Goal: Task Accomplishment & Management: Manage account settings

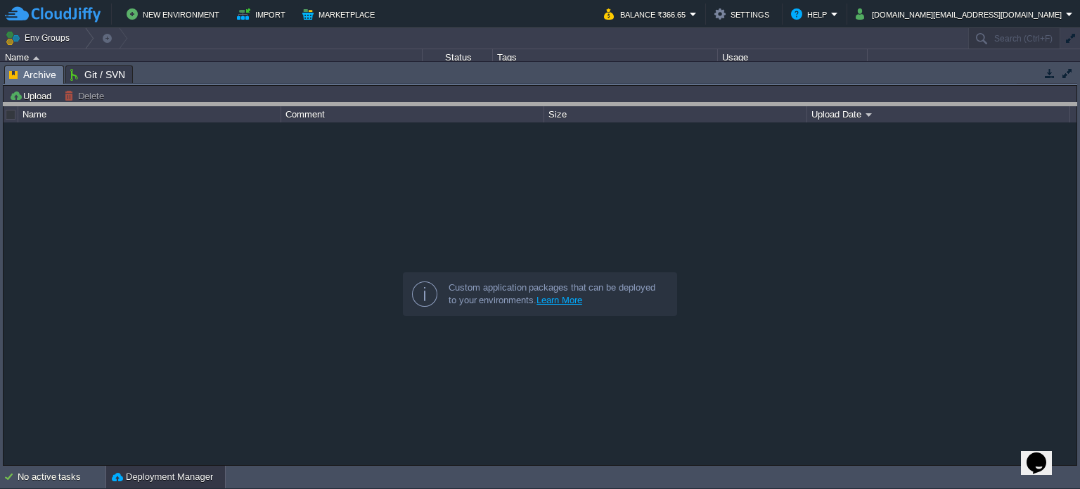
drag, startPoint x: 744, startPoint y: 81, endPoint x: 744, endPoint y: 250, distance: 168.8
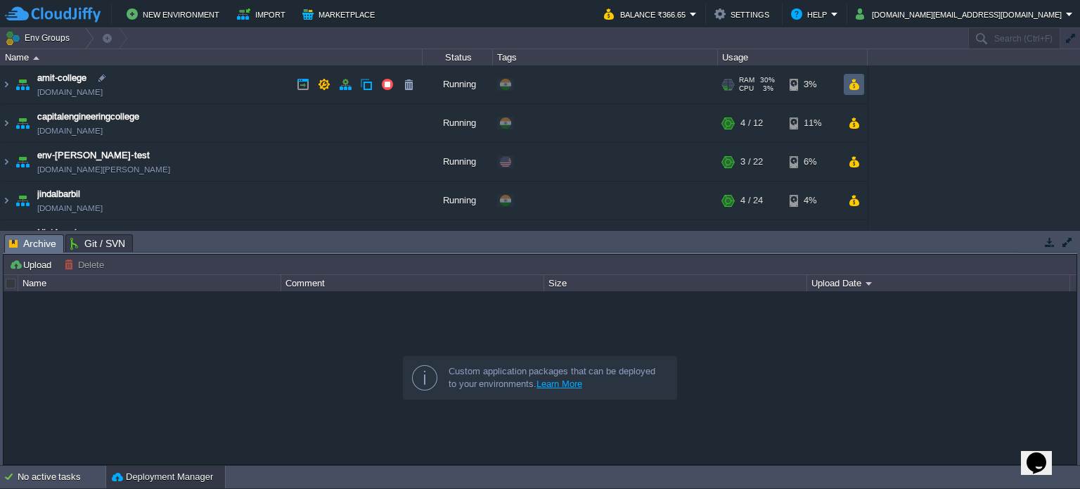
click at [861, 81] on td at bounding box center [854, 84] width 20 height 21
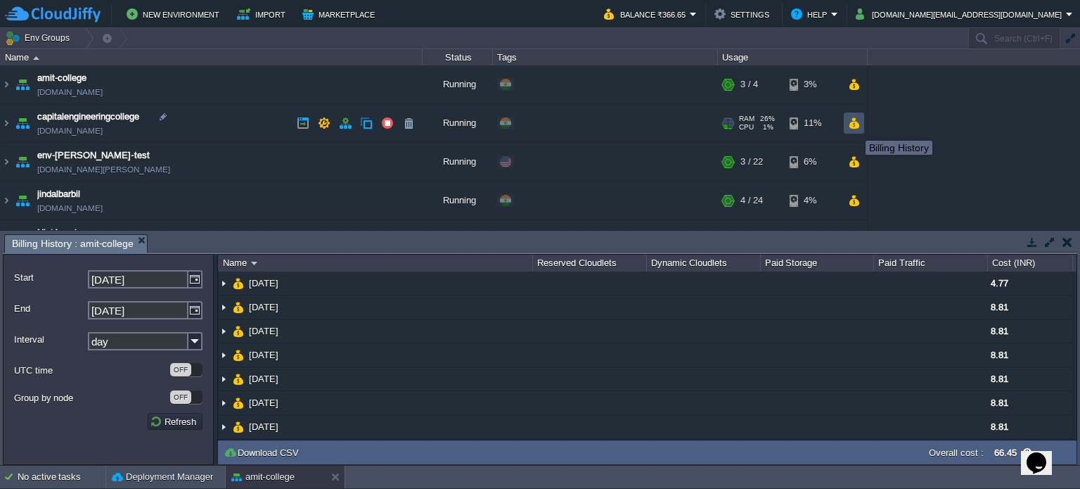
click at [855, 127] on button "button" at bounding box center [854, 123] width 12 height 13
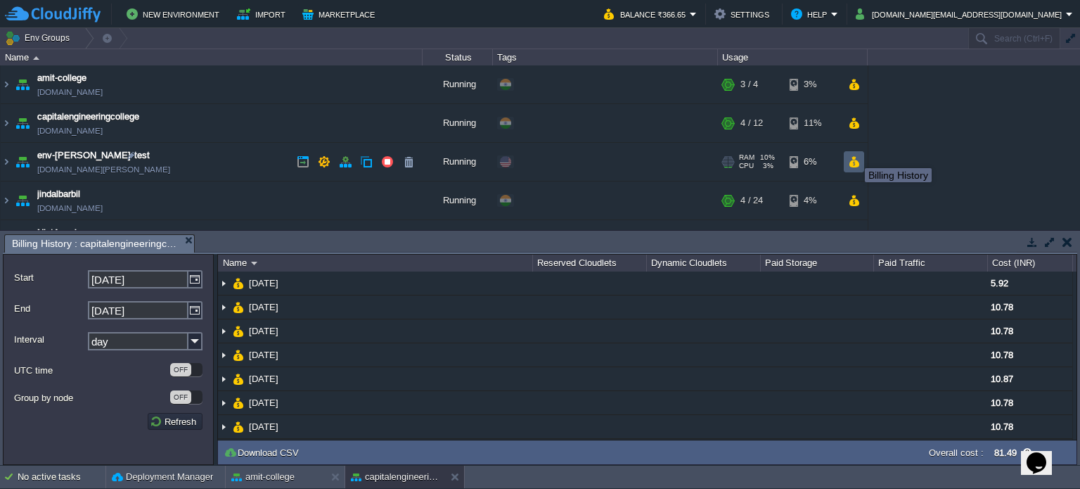
click at [855, 156] on button "button" at bounding box center [854, 161] width 12 height 13
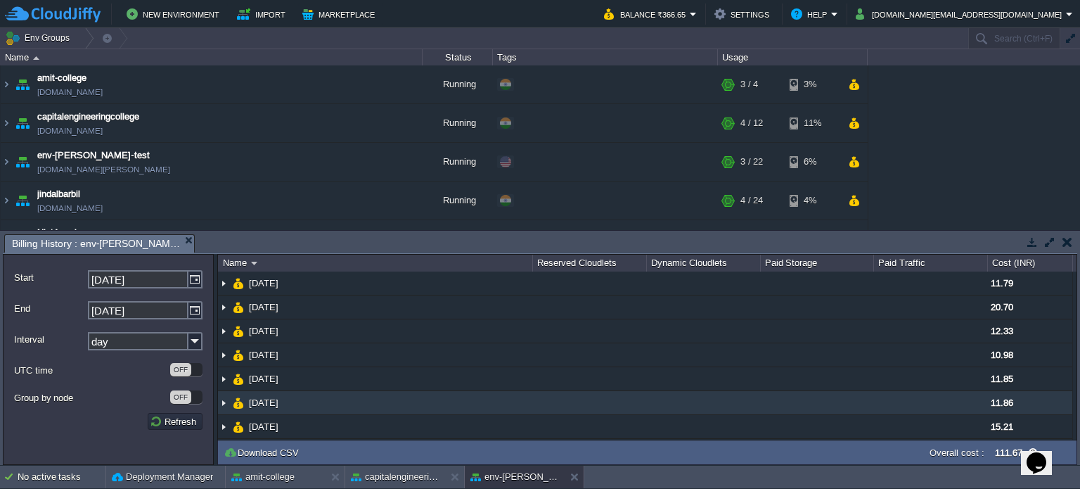
scroll to position [26, 0]
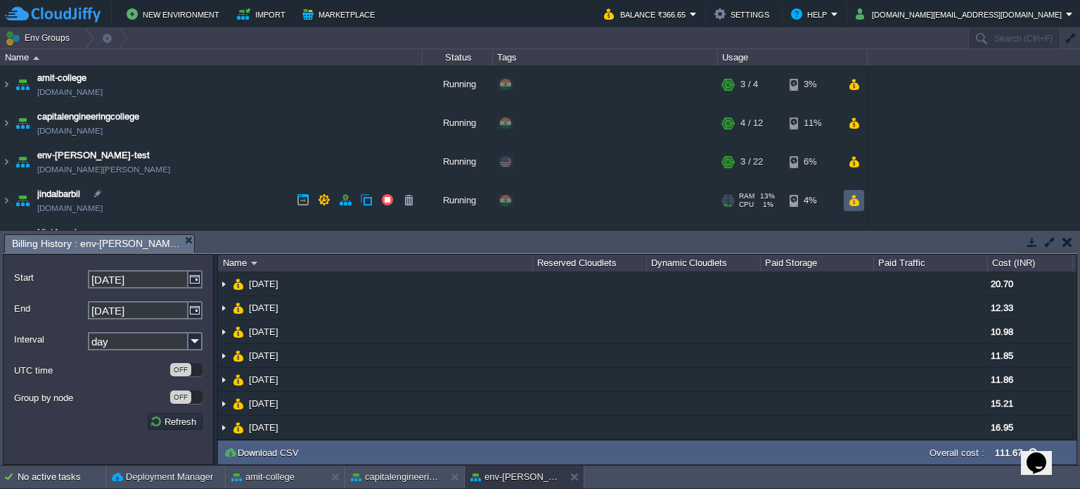
click at [858, 201] on button "button" at bounding box center [854, 200] width 12 height 13
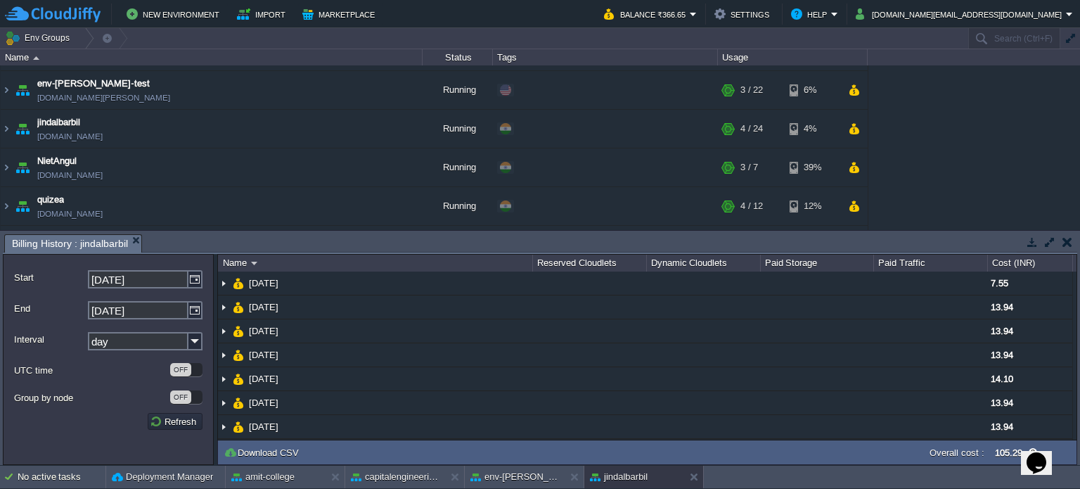
scroll to position [70, 0]
click at [859, 170] on button "button" at bounding box center [854, 168] width 12 height 13
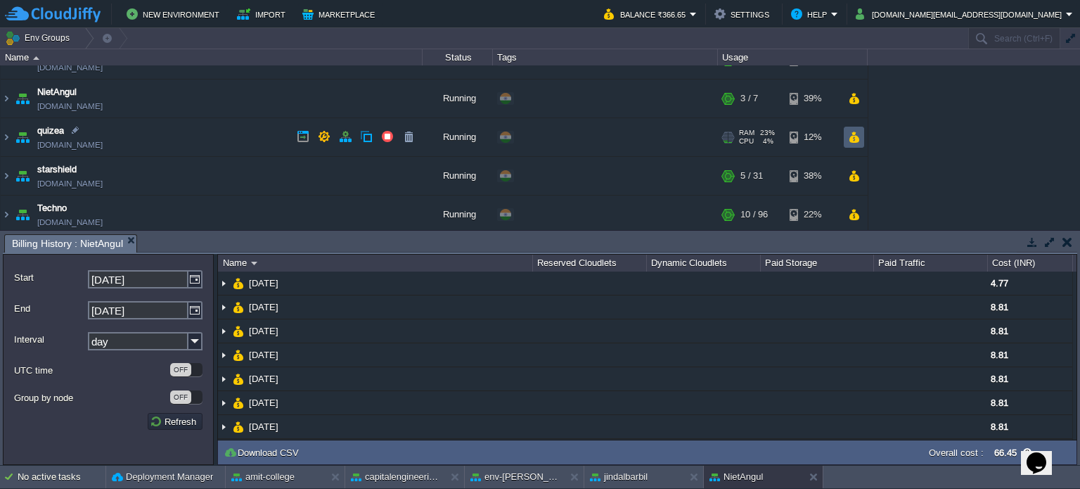
click at [858, 134] on button "button" at bounding box center [854, 137] width 12 height 13
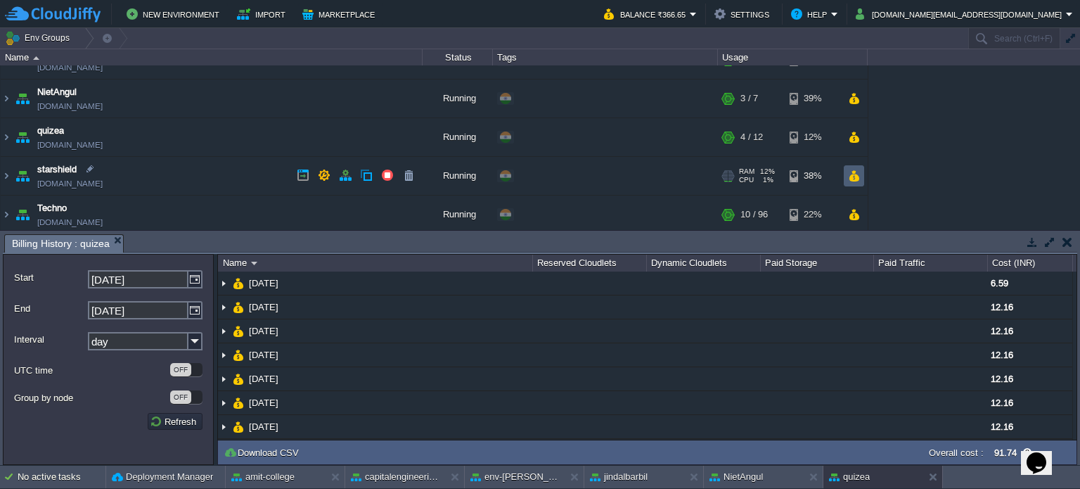
click at [855, 176] on button "button" at bounding box center [854, 176] width 12 height 13
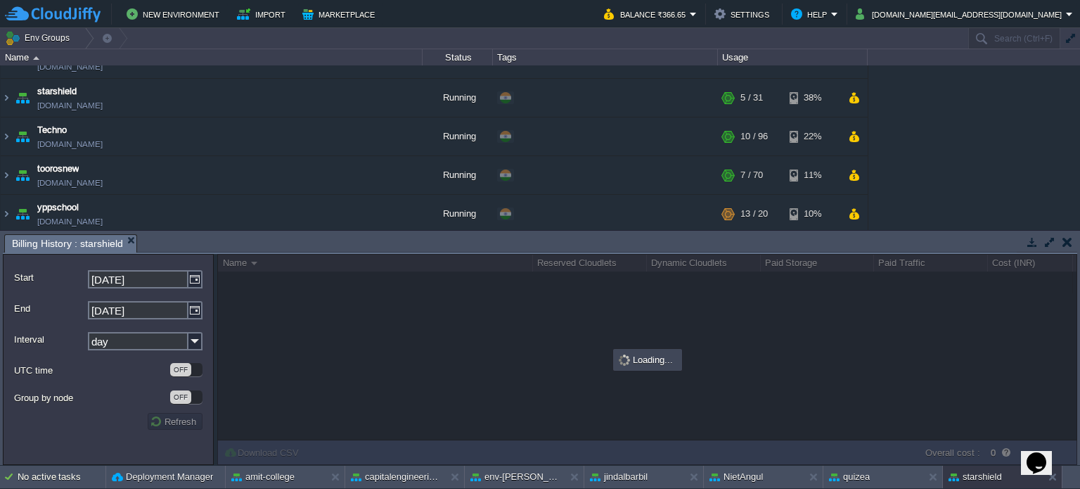
scroll to position [220, 0]
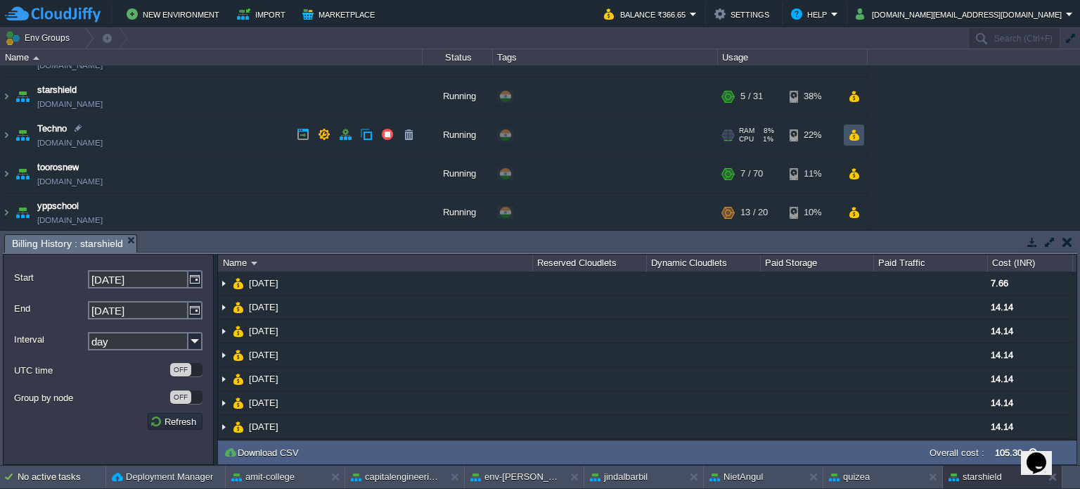
click at [855, 129] on button "button" at bounding box center [854, 135] width 12 height 13
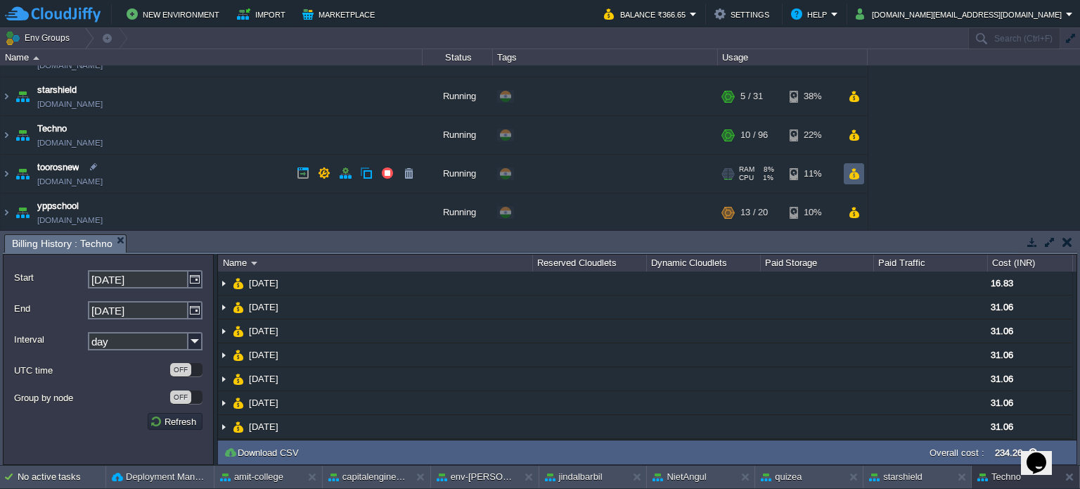
click at [860, 169] on td at bounding box center [854, 173] width 20 height 21
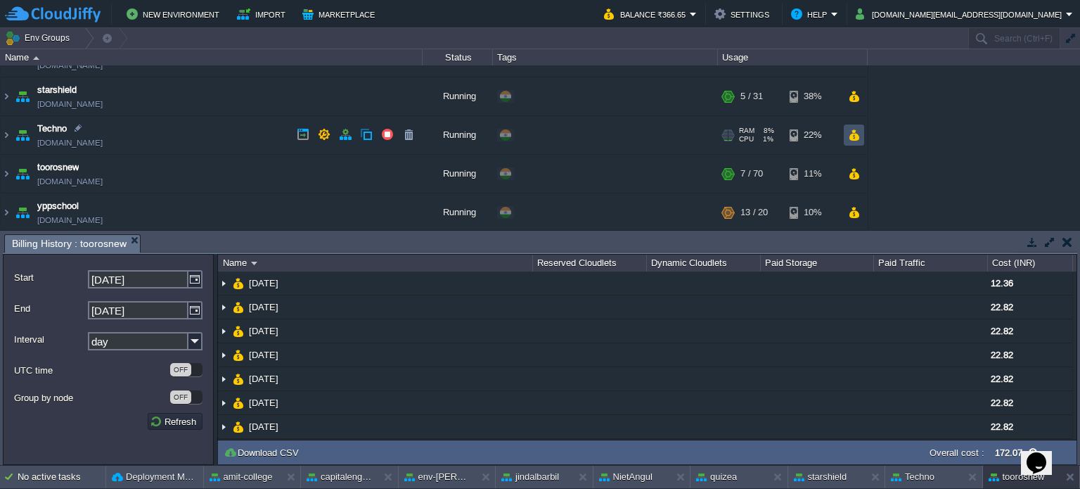
click at [856, 137] on button "button" at bounding box center [854, 135] width 12 height 13
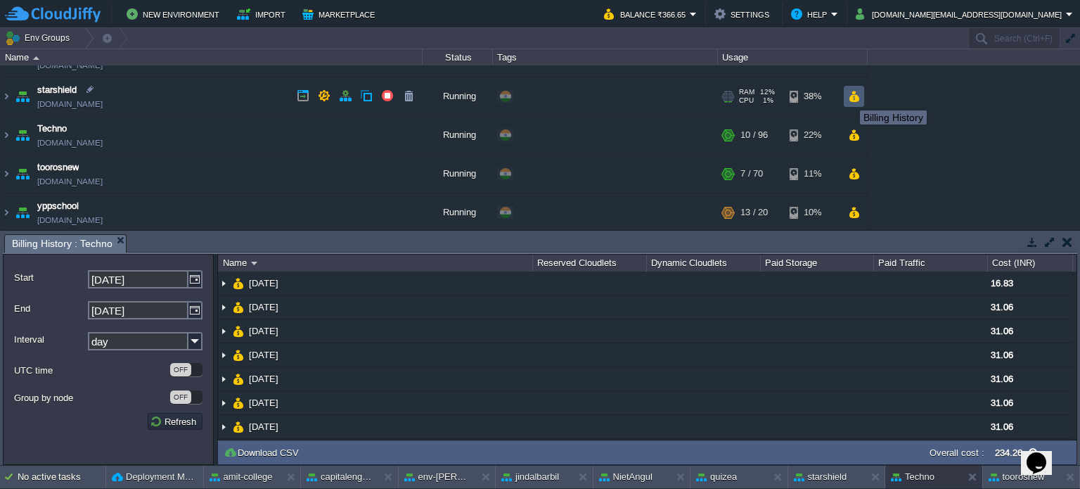
click at [847, 87] on td at bounding box center [854, 96] width 20 height 21
click at [857, 90] on button "button" at bounding box center [854, 96] width 12 height 13
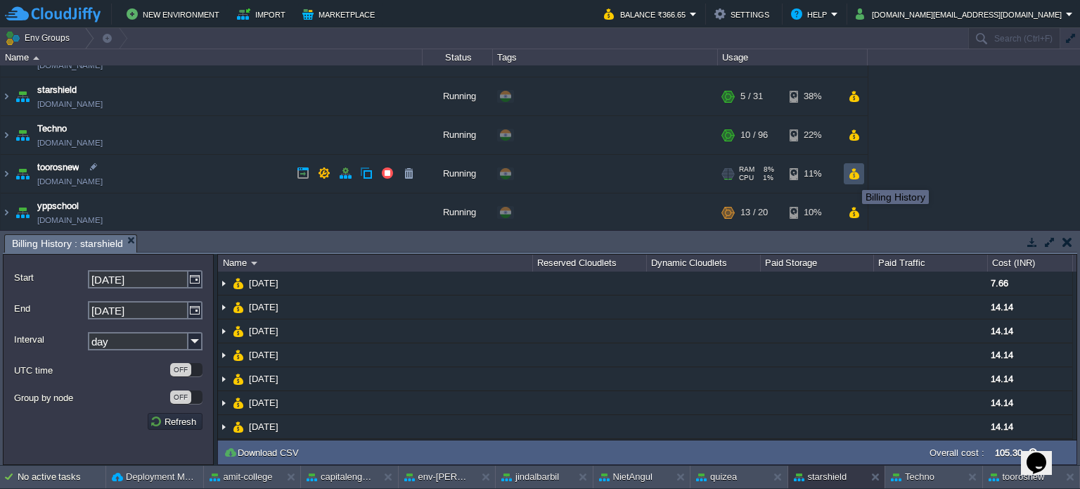
click at [858, 171] on button "button" at bounding box center [854, 173] width 12 height 13
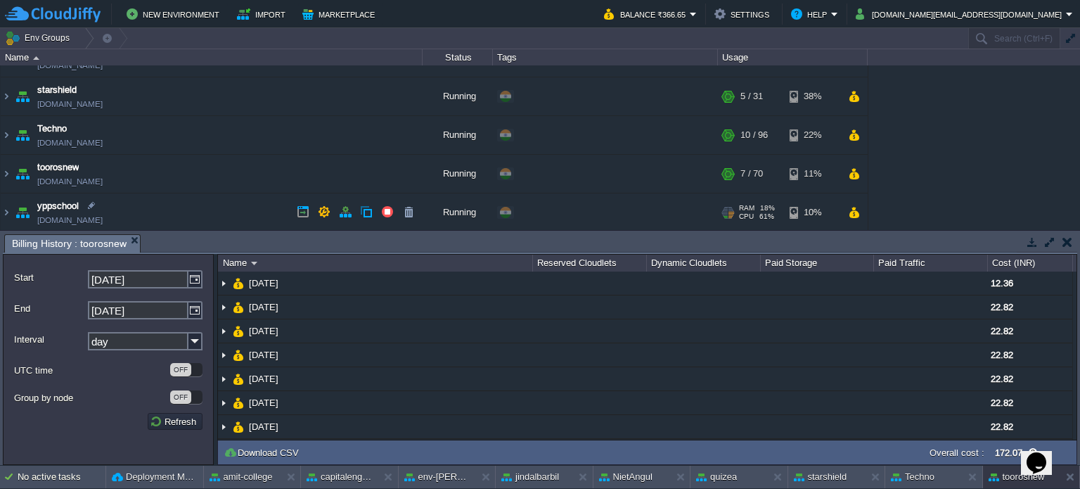
click at [865, 208] on div "RAM 18% CPU 61% 13 / 20 10%" at bounding box center [793, 212] width 150 height 38
click at [855, 207] on button "button" at bounding box center [854, 212] width 12 height 13
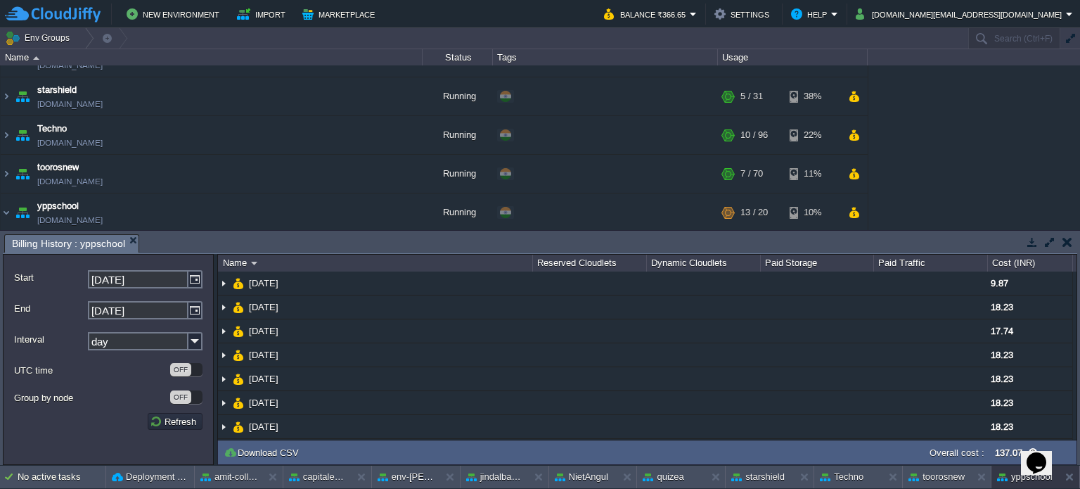
click at [1071, 244] on button "button" at bounding box center [1068, 242] width 10 height 13
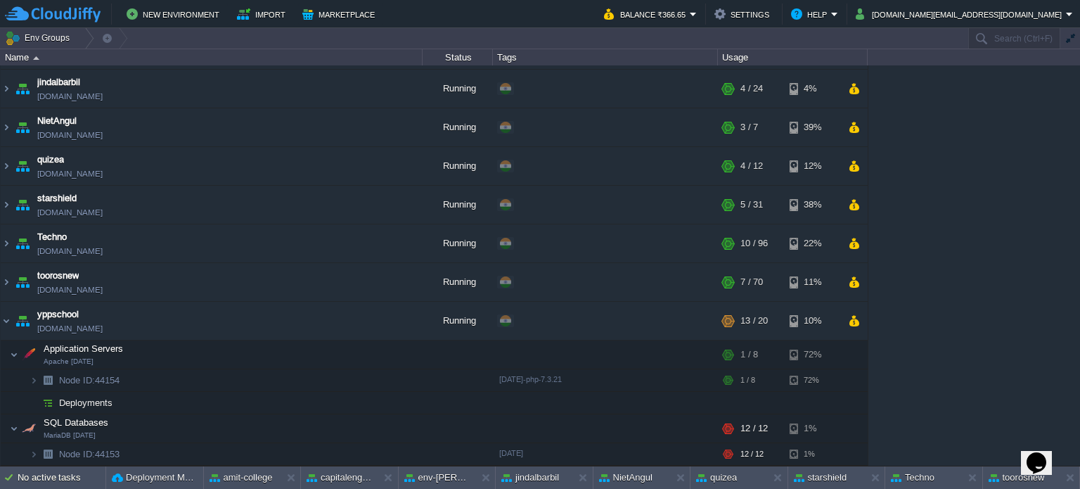
scroll to position [110, 0]
click at [6, 317] on img at bounding box center [6, 323] width 11 height 38
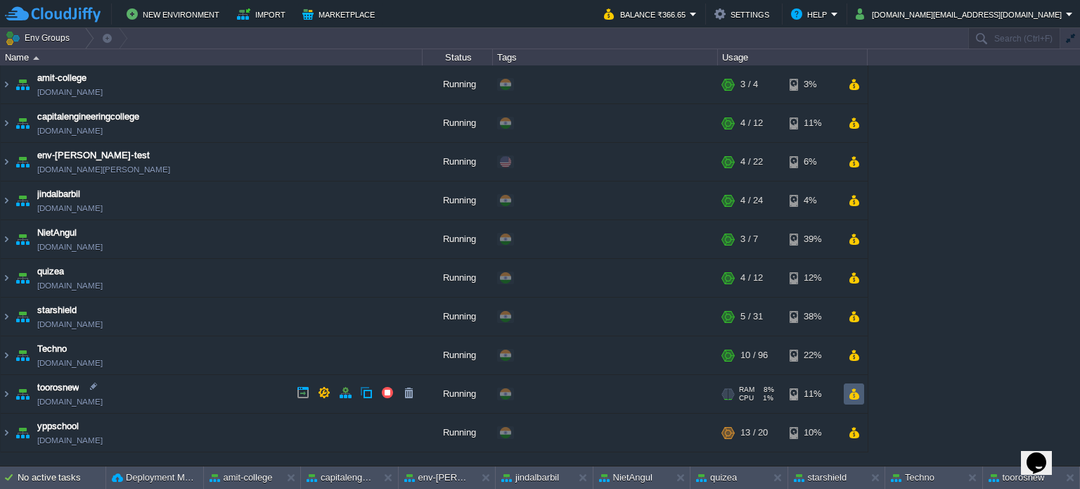
click at [850, 390] on button "button" at bounding box center [854, 394] width 12 height 13
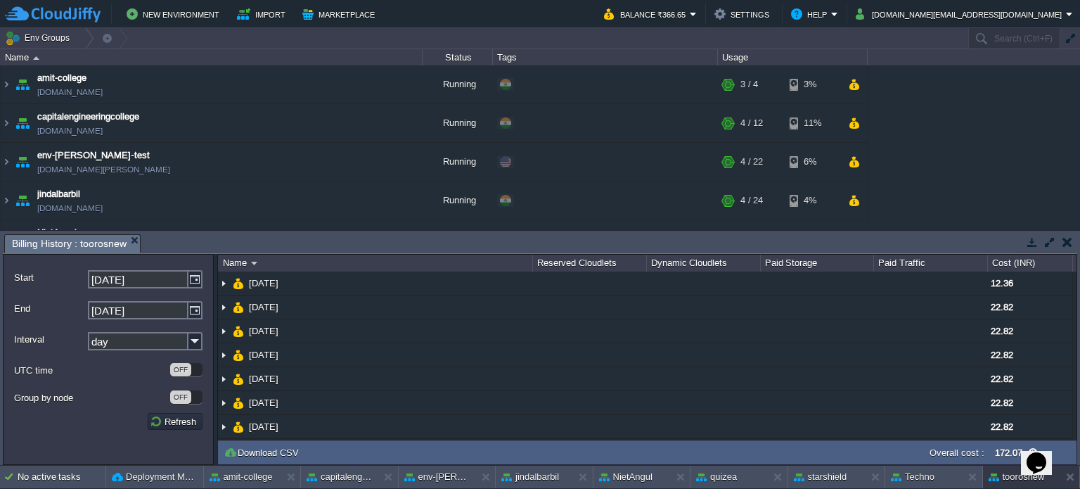
click at [1066, 236] on button "button" at bounding box center [1068, 242] width 10 height 13
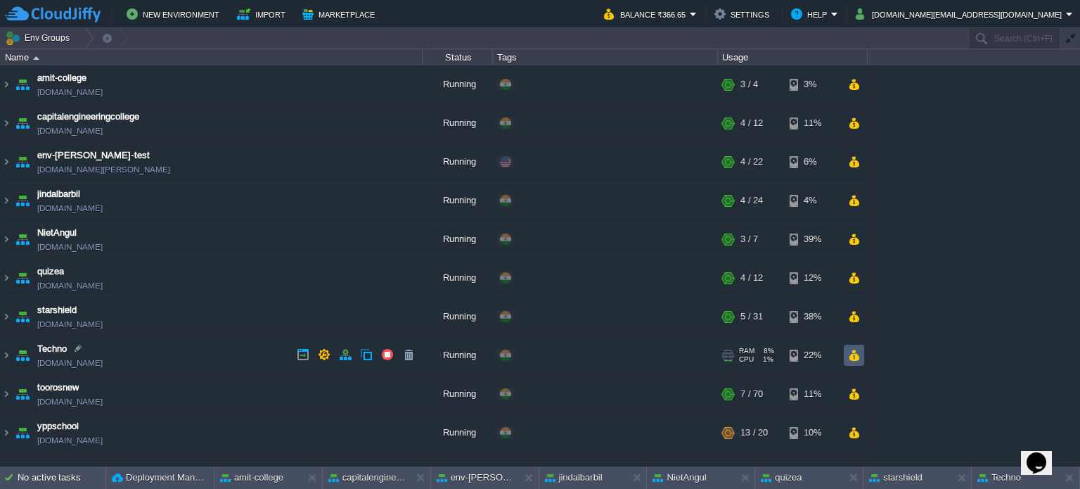
click at [853, 355] on button "button" at bounding box center [854, 355] width 12 height 13
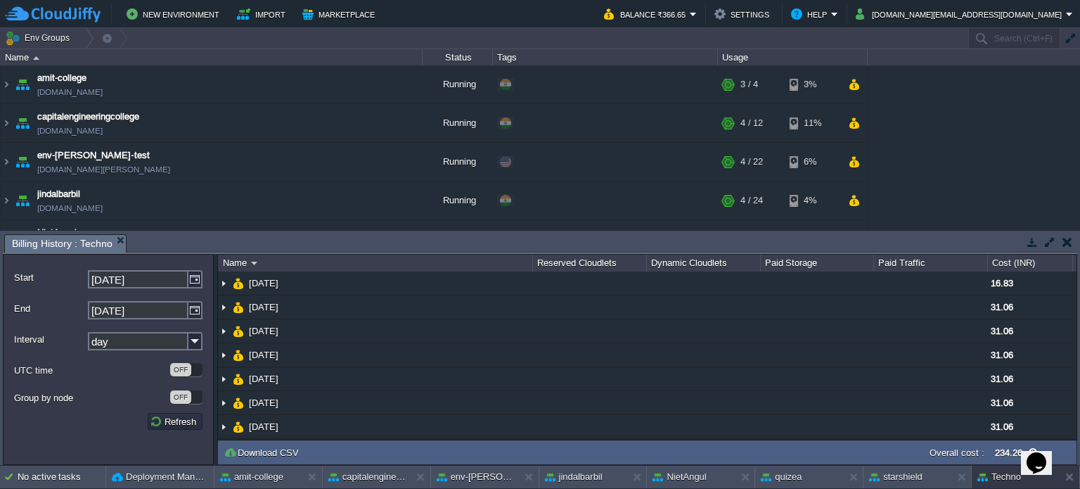
click at [1064, 245] on button "button" at bounding box center [1068, 242] width 10 height 13
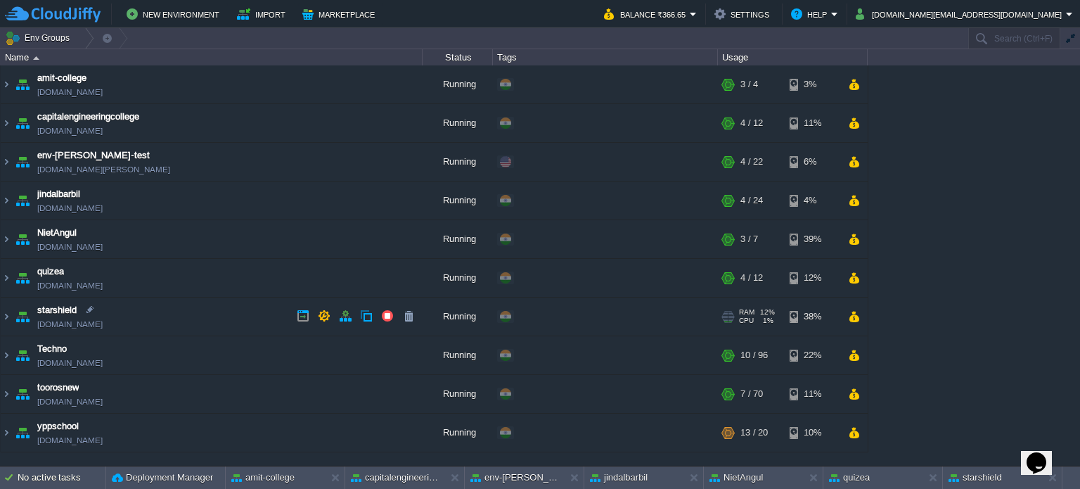
click at [865, 313] on div "RAM 12% CPU 1% 5 / 31 38%" at bounding box center [793, 317] width 150 height 38
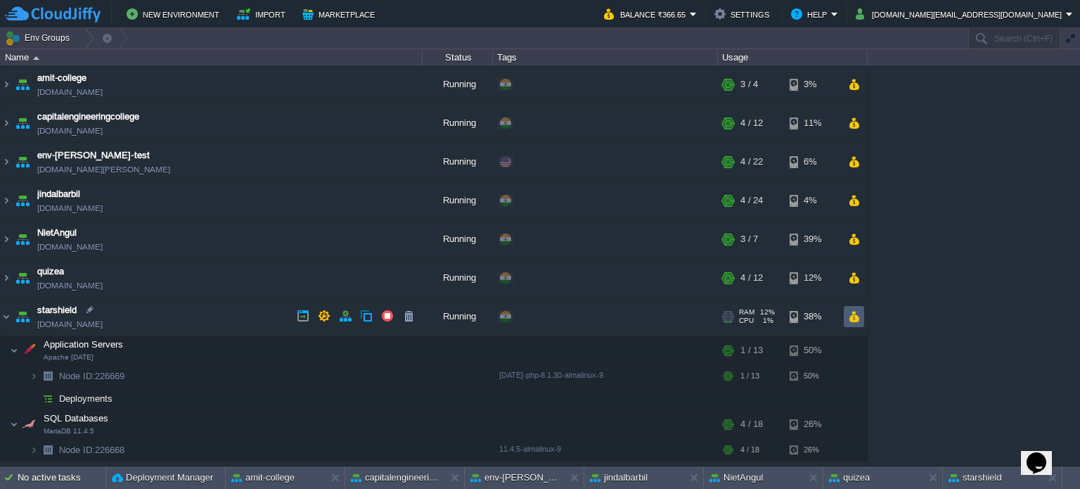
click at [859, 313] on button "button" at bounding box center [854, 316] width 12 height 13
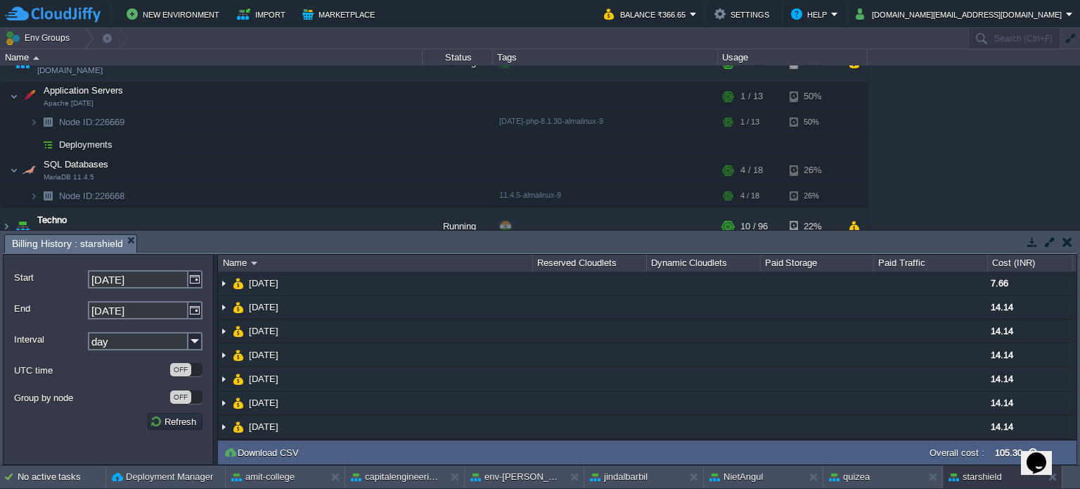
scroll to position [345, 0]
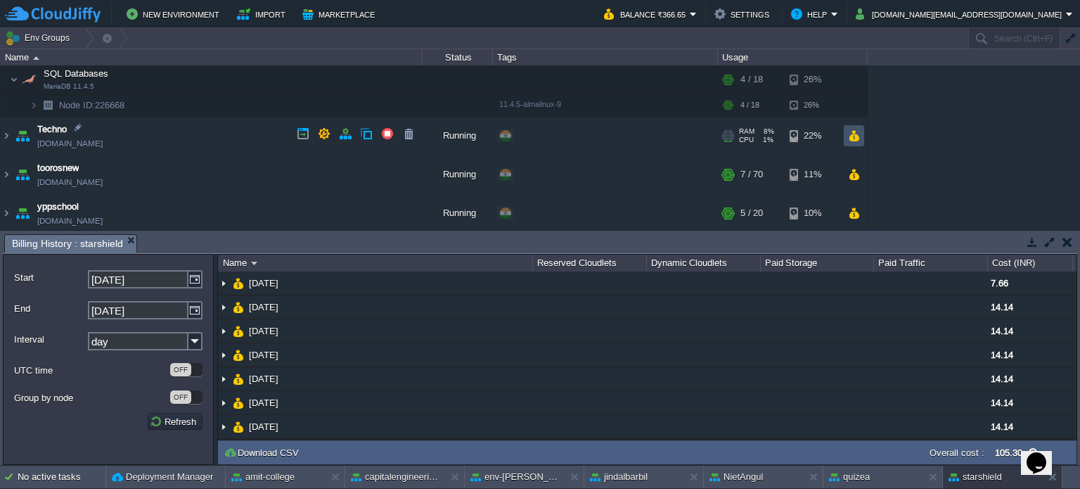
click at [855, 129] on button "button" at bounding box center [854, 135] width 12 height 13
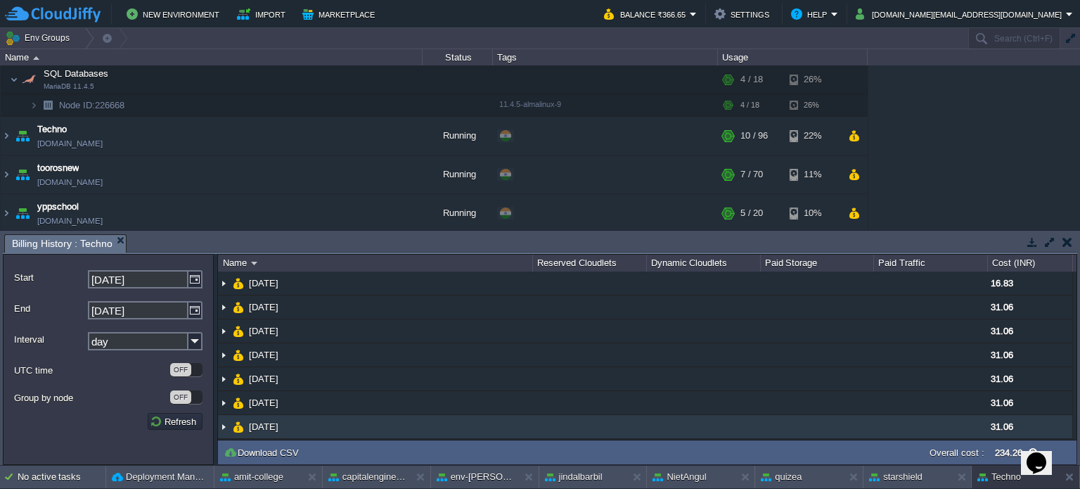
scroll to position [26, 0]
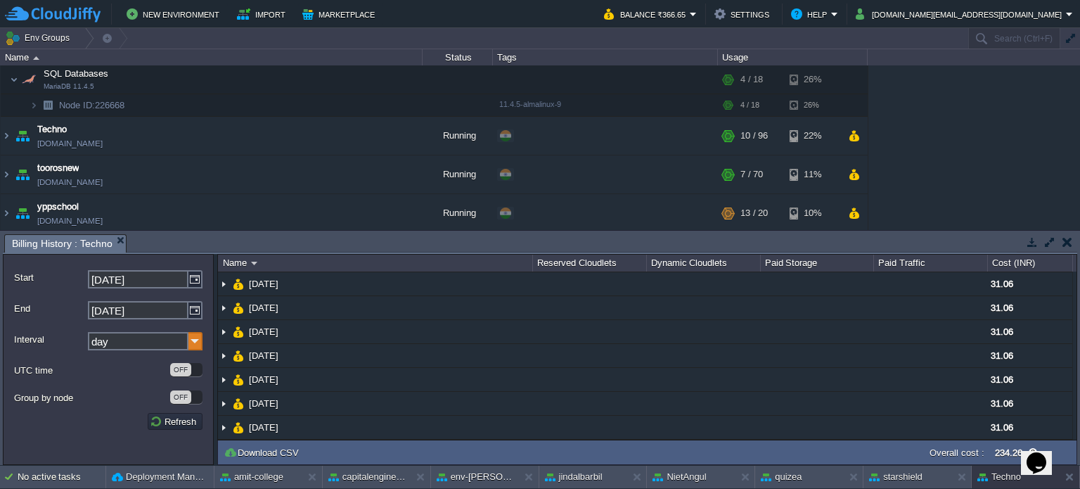
click at [198, 345] on img at bounding box center [196, 341] width 14 height 18
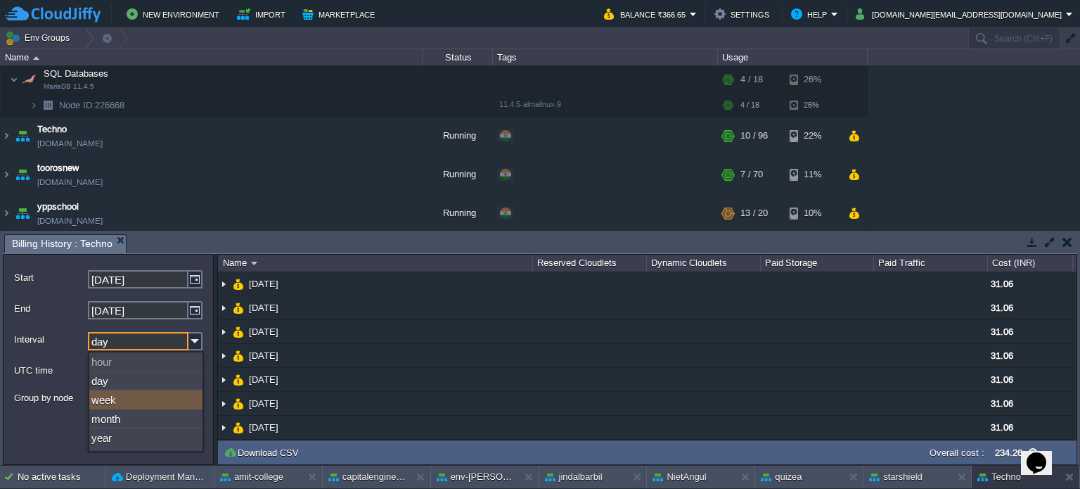
click at [150, 404] on div "week" at bounding box center [145, 399] width 113 height 19
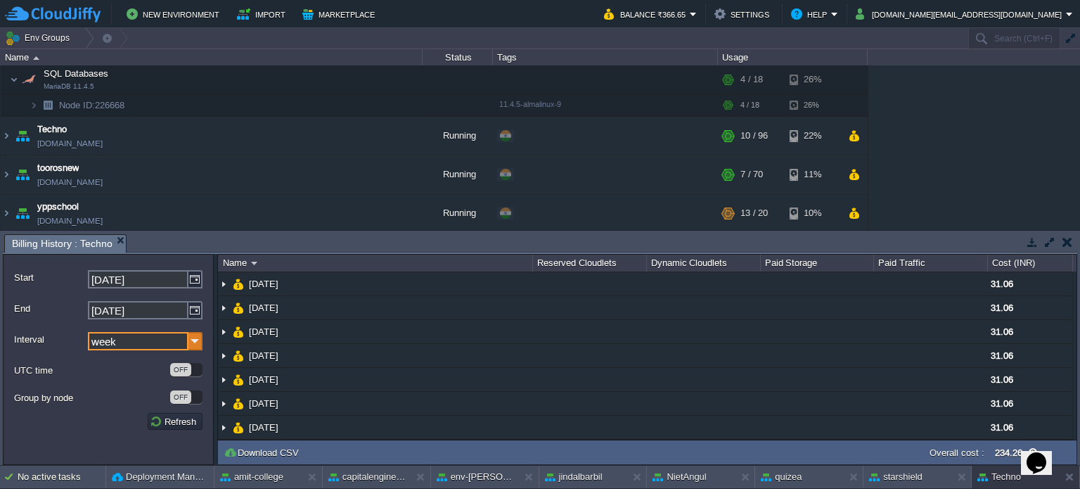
click at [196, 340] on img at bounding box center [196, 341] width 14 height 18
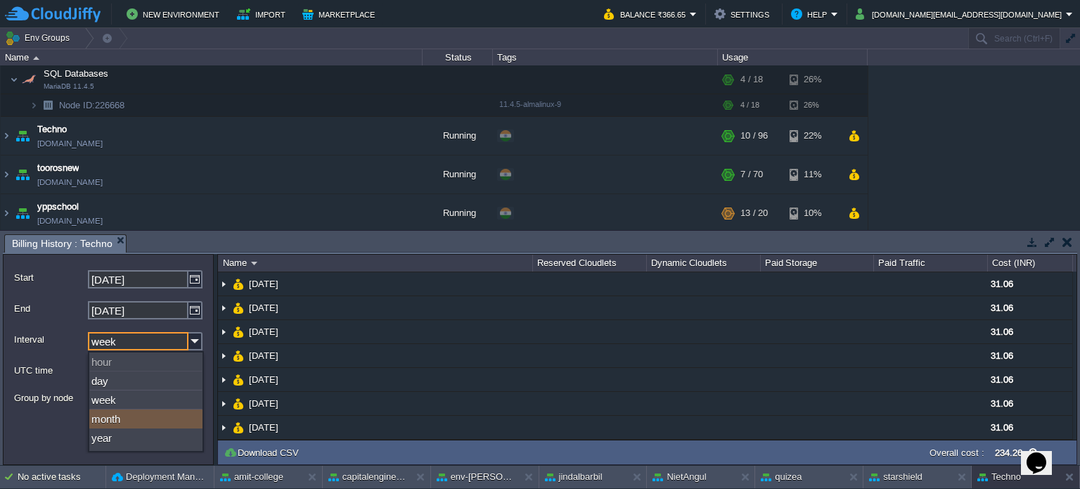
click at [127, 420] on div "month" at bounding box center [145, 418] width 113 height 19
type input "month"
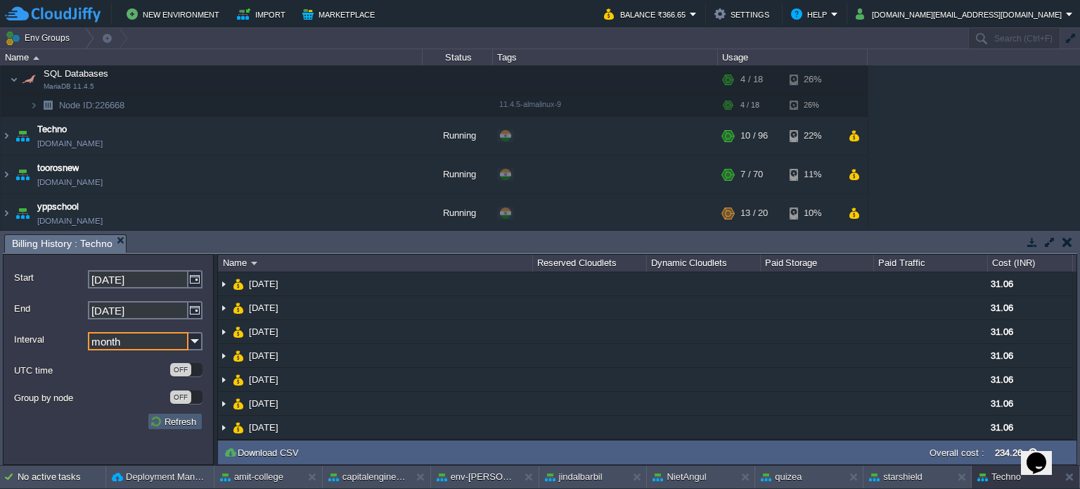
click at [177, 425] on button "Refresh" at bounding box center [175, 421] width 51 height 13
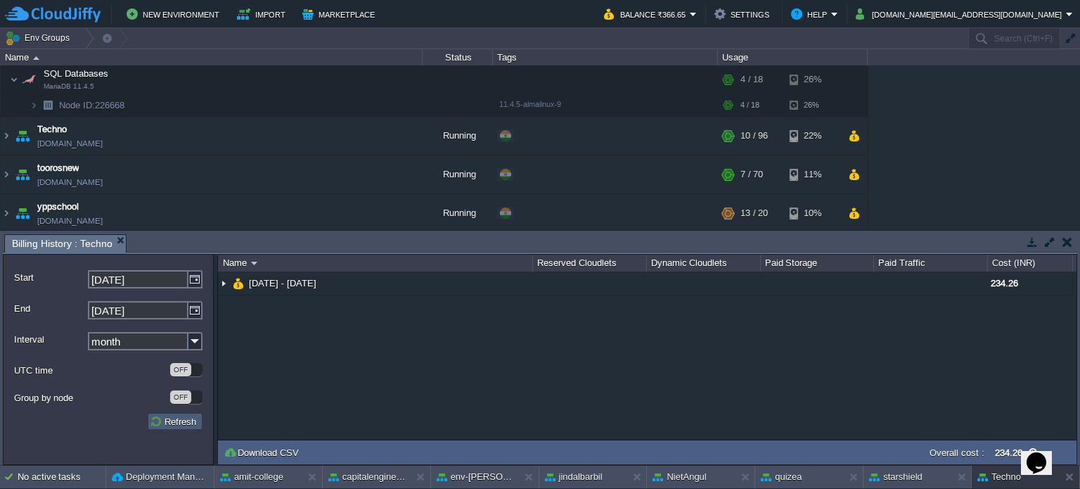
scroll to position [0, 0]
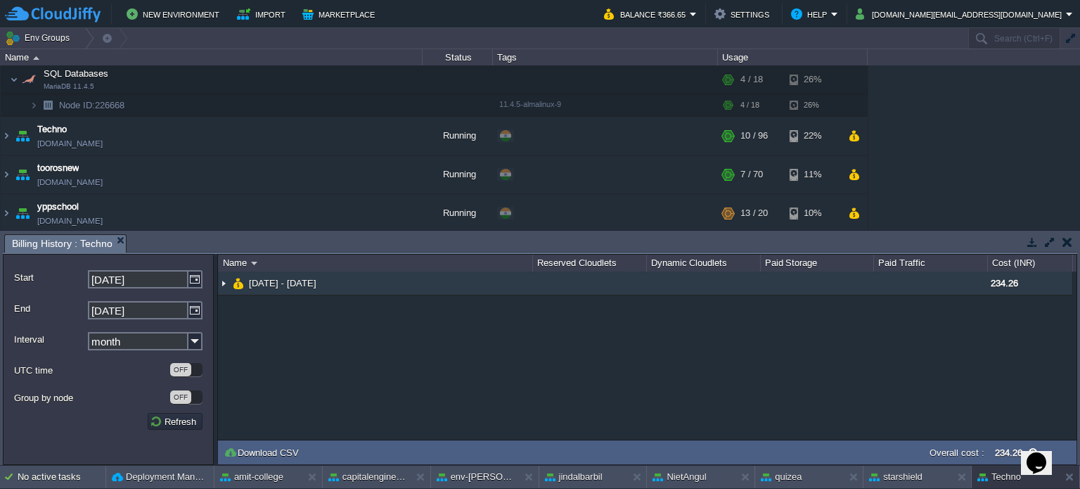
click at [223, 284] on img at bounding box center [223, 283] width 11 height 23
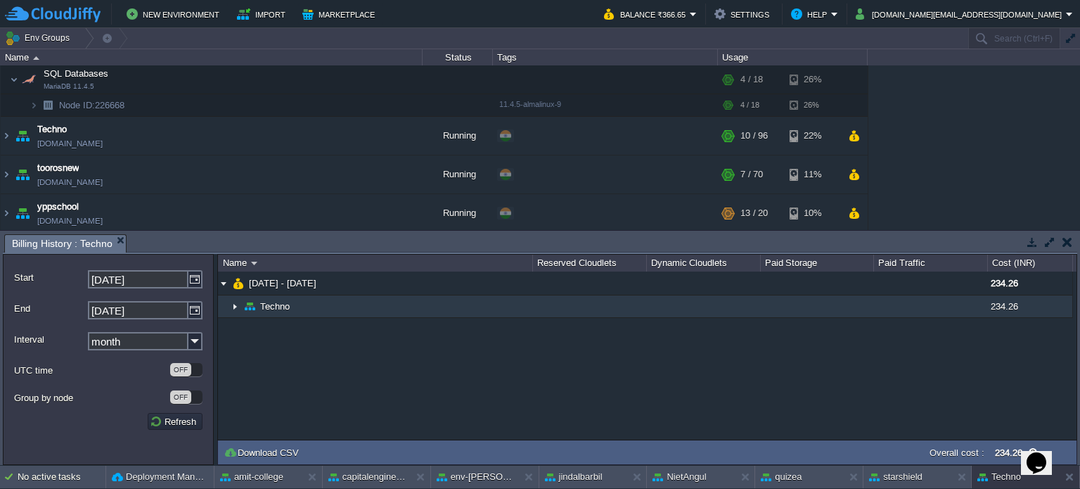
click at [231, 307] on img at bounding box center [234, 306] width 11 height 22
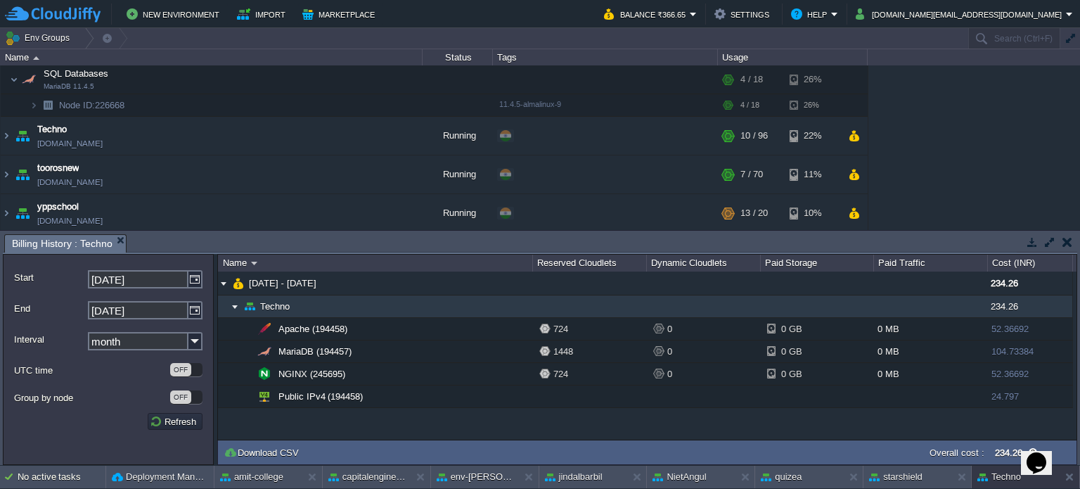
click at [236, 303] on img at bounding box center [234, 306] width 11 height 22
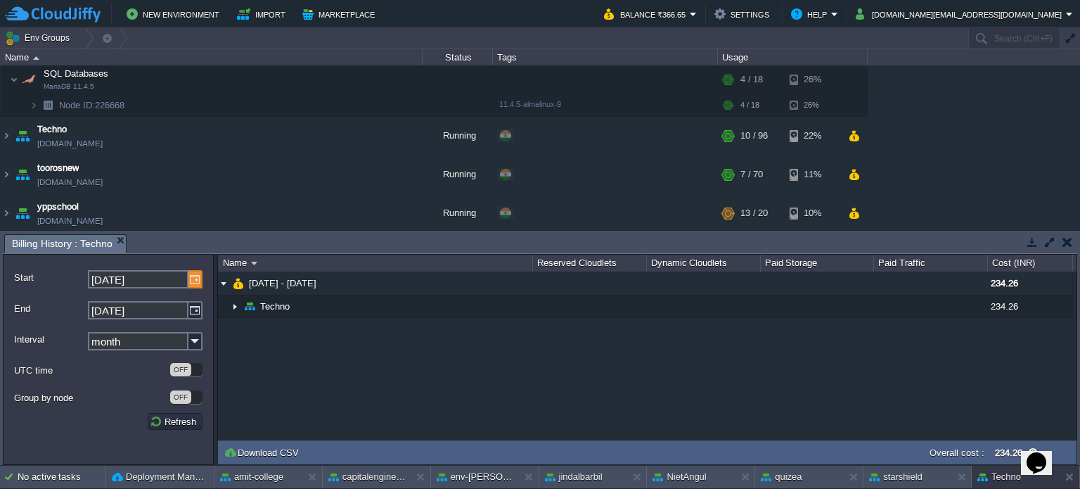
click at [191, 278] on img at bounding box center [196, 279] width 14 height 18
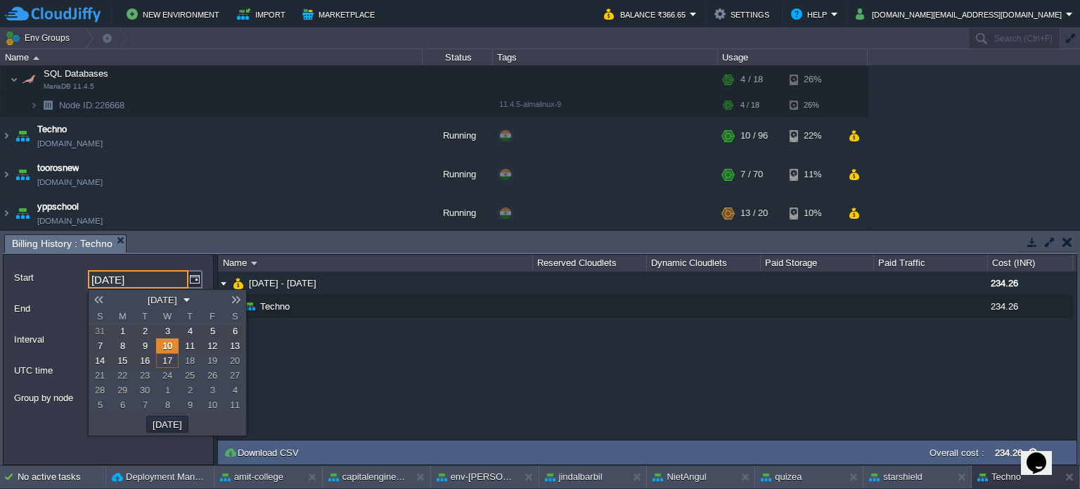
click at [118, 328] on link "1" at bounding box center [122, 331] width 23 height 15
type input "[DATE]"
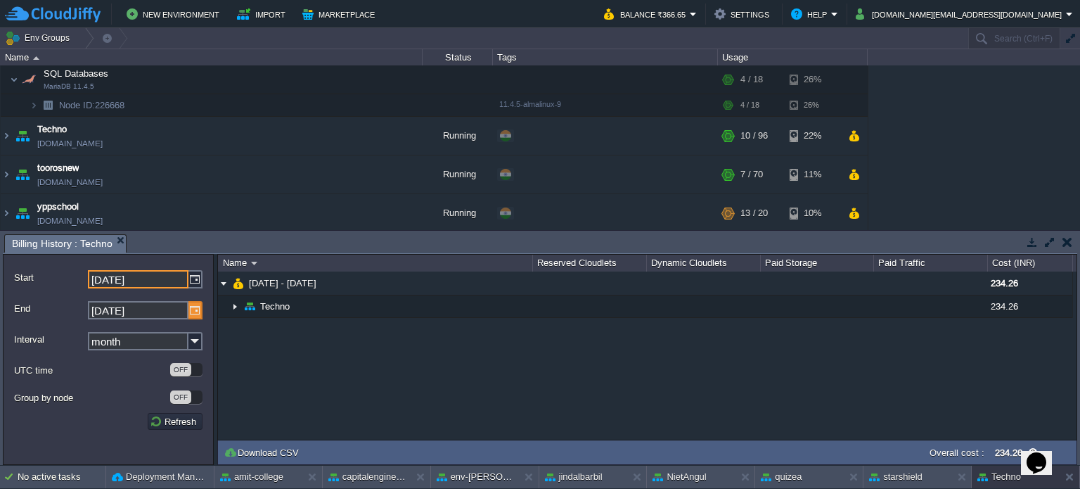
click at [194, 307] on img at bounding box center [196, 310] width 14 height 18
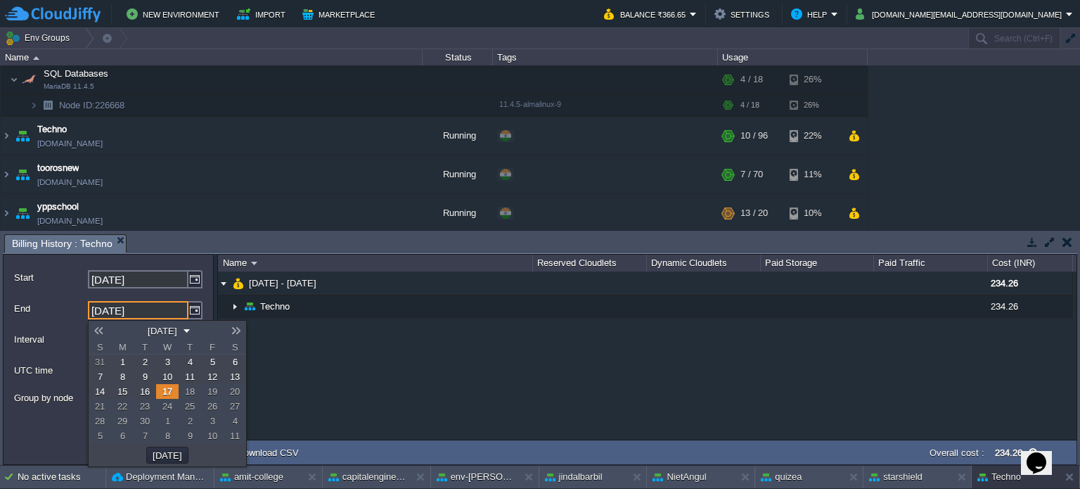
click at [167, 370] on link "10" at bounding box center [167, 376] width 23 height 15
type input "[DATE]"
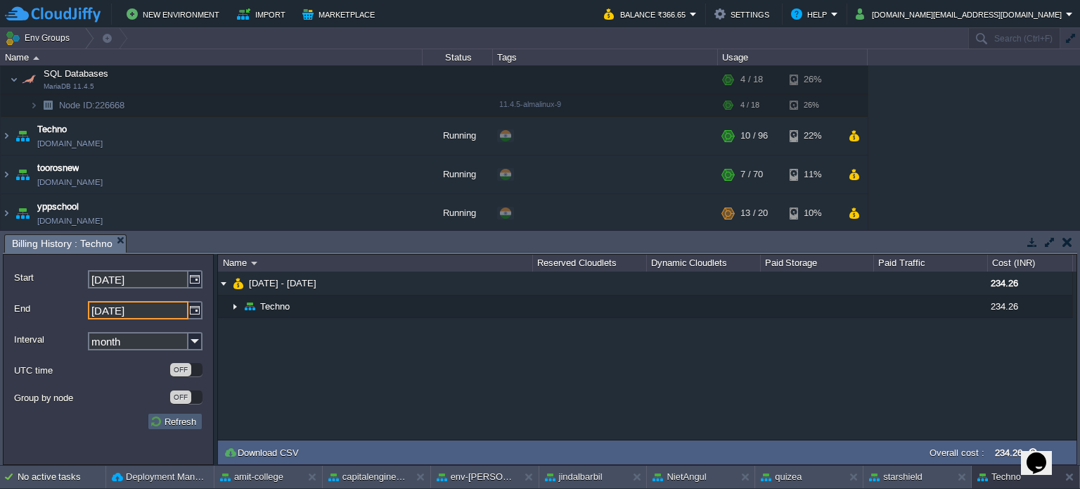
click at [173, 416] on button "Refresh" at bounding box center [175, 421] width 51 height 13
click at [214, 281] on div at bounding box center [216, 359] width 4 height 211
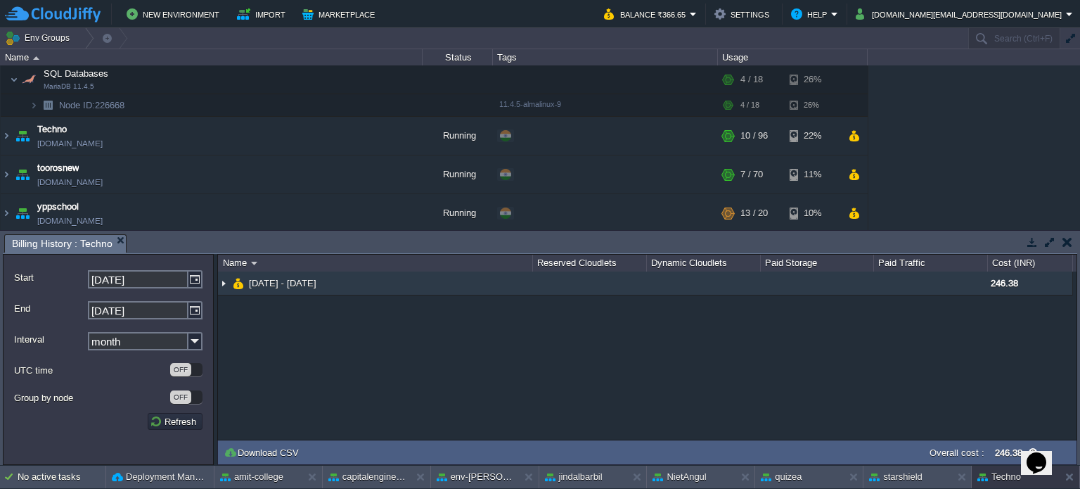
click at [227, 286] on img at bounding box center [223, 283] width 11 height 23
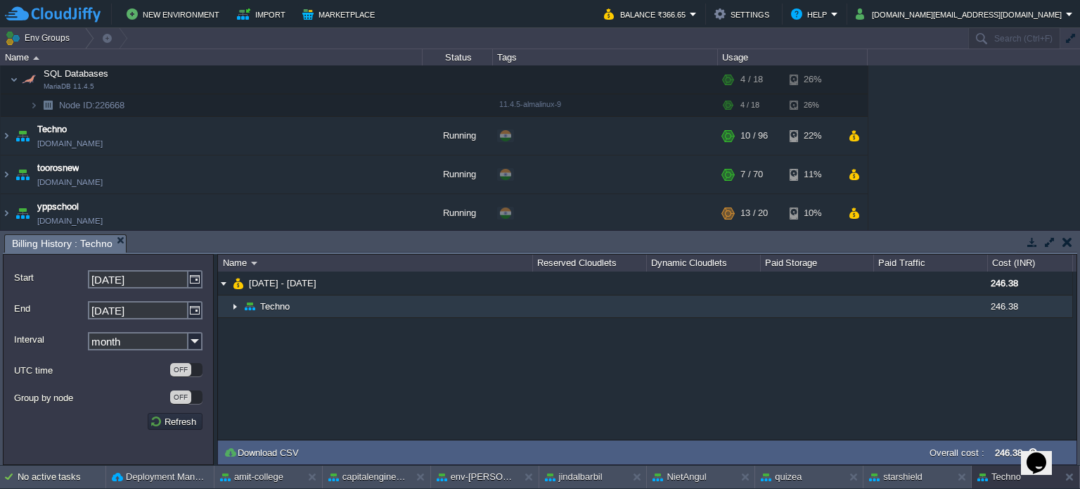
click at [236, 306] on img at bounding box center [234, 306] width 11 height 22
